Goal: Find specific page/section

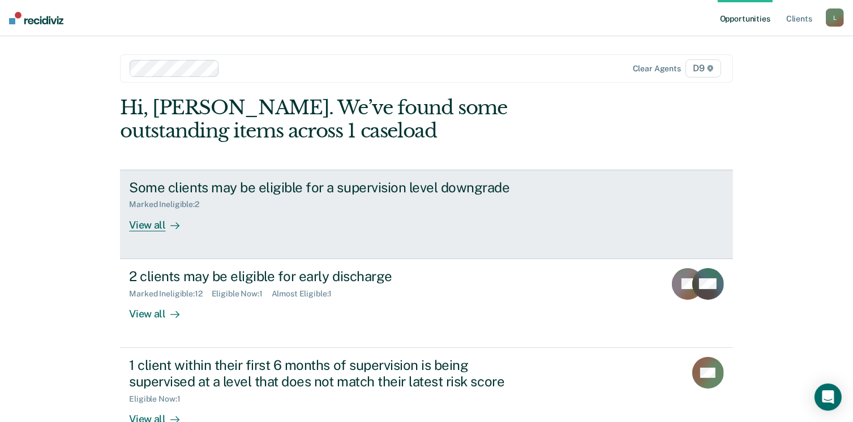
click at [147, 225] on div "View all" at bounding box center [160, 220] width 63 height 22
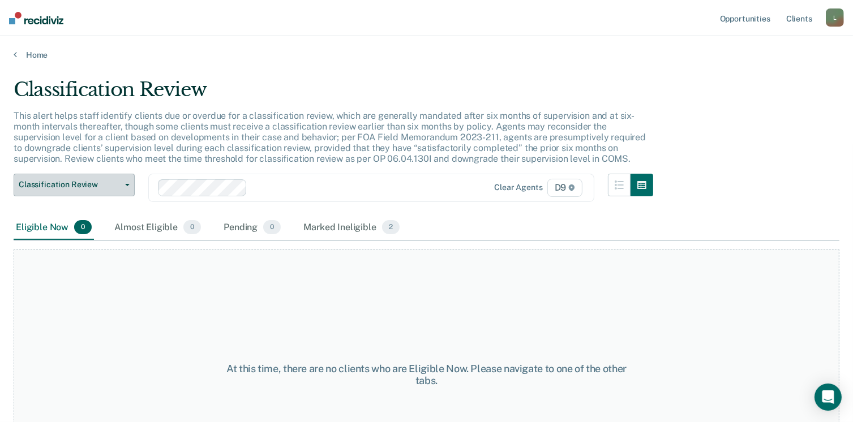
click at [120, 186] on span "Classification Review" at bounding box center [70, 185] width 102 height 10
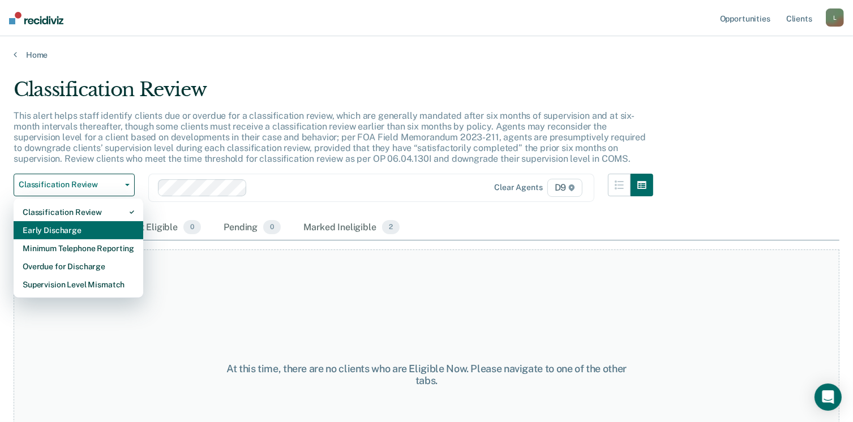
click at [47, 221] on div "Early Discharge" at bounding box center [79, 230] width 112 height 18
